Goal: Information Seeking & Learning: Learn about a topic

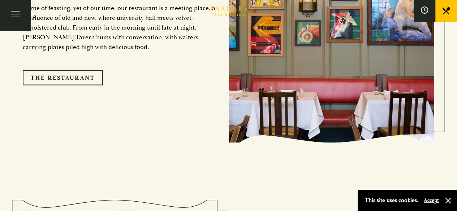
scroll to position [611, 0]
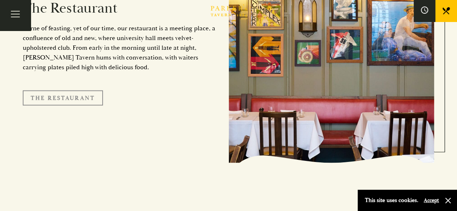
click at [78, 90] on link "The Restaurant" at bounding box center [63, 97] width 80 height 15
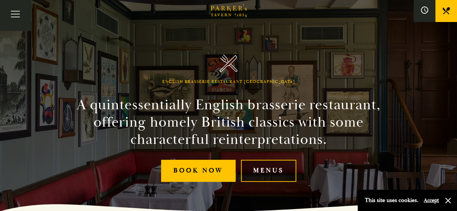
click at [268, 169] on link "Menus" at bounding box center [268, 171] width 55 height 22
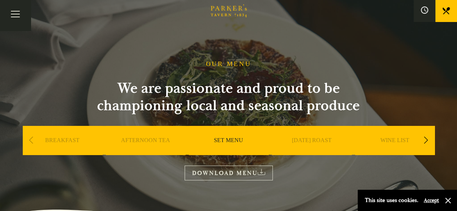
click at [234, 138] on link "SET MENU" at bounding box center [228, 151] width 29 height 29
click at [262, 172] on icon at bounding box center [261, 172] width 8 height 6
